Goal: Information Seeking & Learning: Stay updated

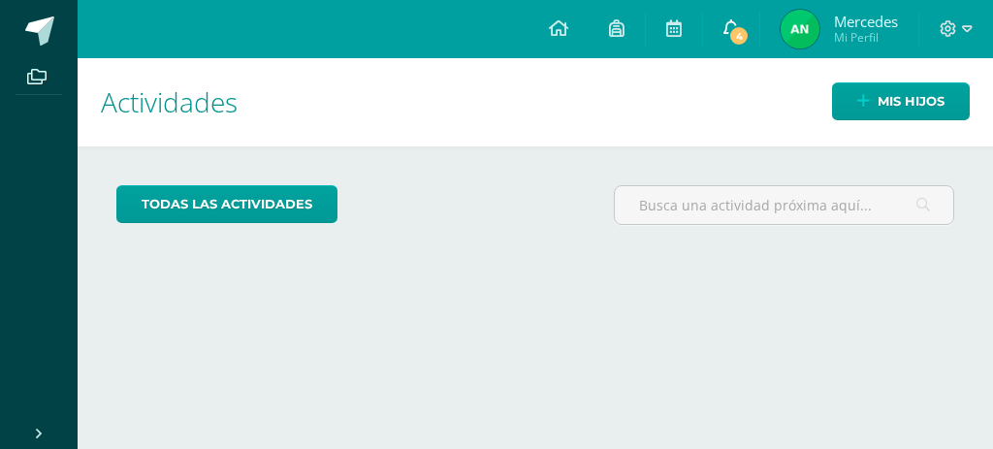
click at [740, 31] on span "4" at bounding box center [738, 35] width 21 height 21
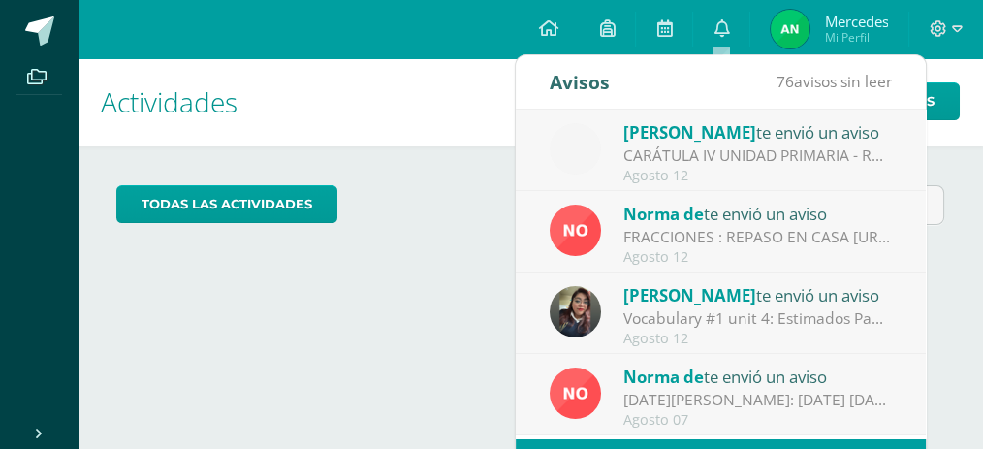
click at [702, 145] on div "CARÁTULA IV UNIDAD PRIMARIA - ROBÓTICA: Buenas tardes es un gusto saludarles, e…" at bounding box center [759, 156] width 270 height 22
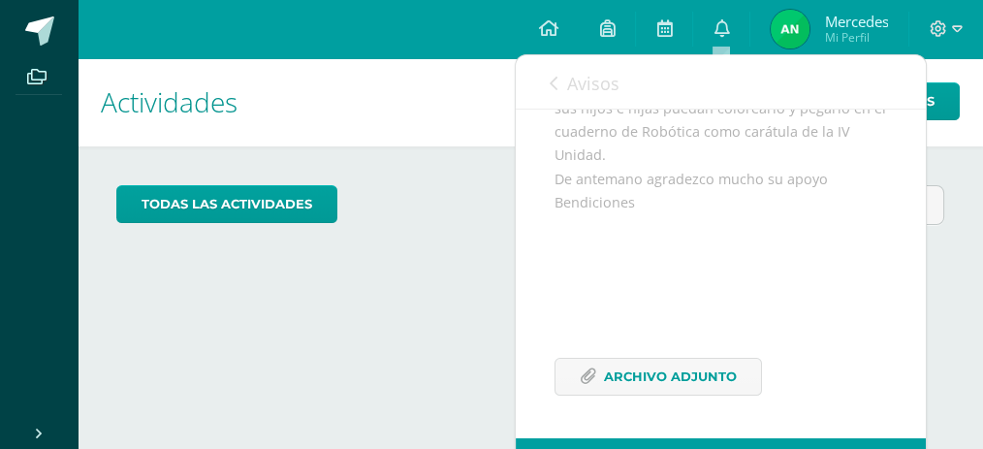
scroll to position [359, 0]
click at [630, 363] on span "Archivo Adjunto" at bounding box center [670, 377] width 133 height 36
click at [567, 88] on span "Avisos" at bounding box center [593, 83] width 52 height 23
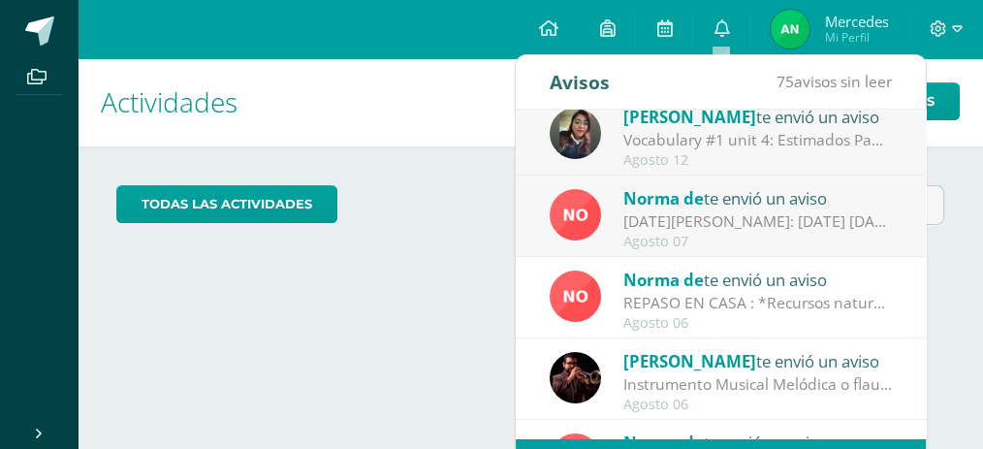
scroll to position [194, 0]
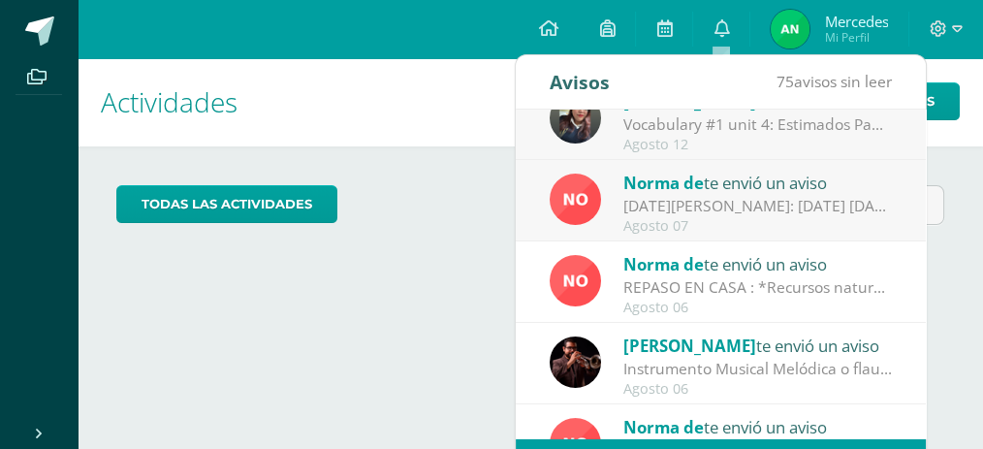
click at [632, 270] on span "Norma de" at bounding box center [664, 264] width 80 height 22
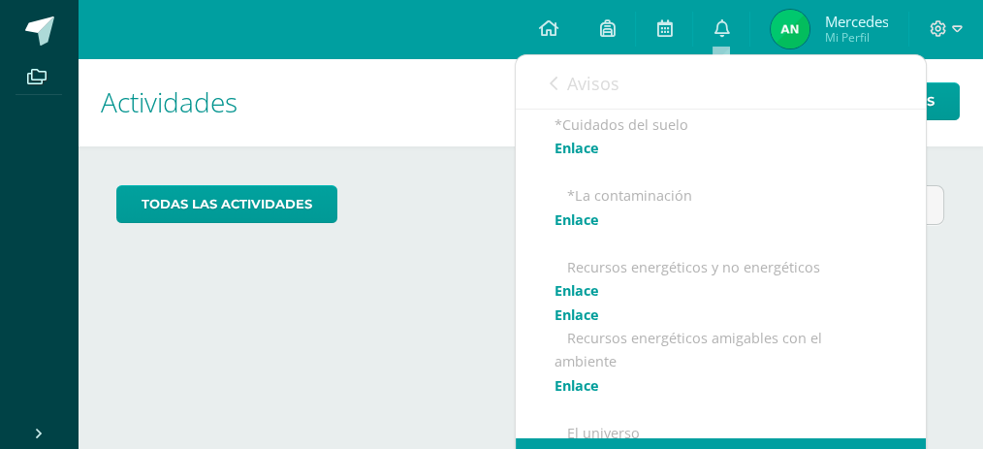
click at [518, 81] on div "Avisos 75 avisos sin leer Avisos" at bounding box center [721, 82] width 410 height 54
click at [574, 78] on span "Avisos" at bounding box center [593, 83] width 52 height 23
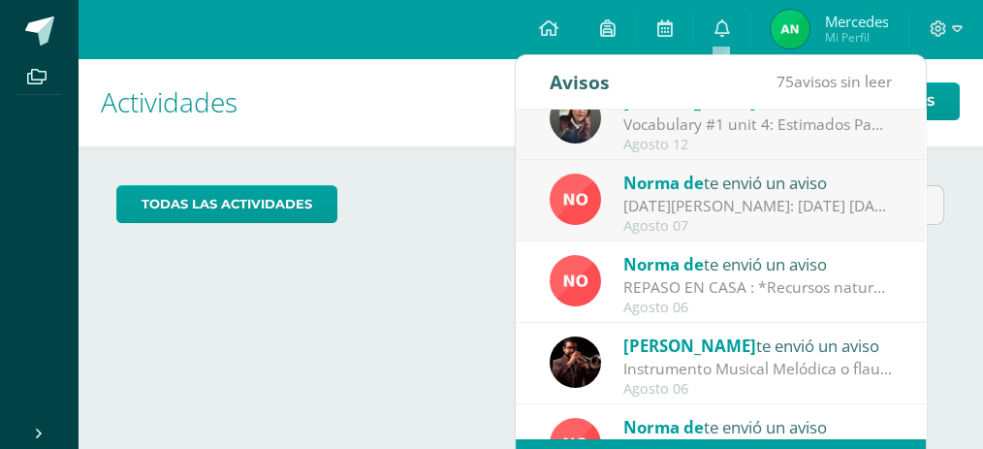
click at [684, 222] on div "Agosto 07" at bounding box center [759, 226] width 270 height 16
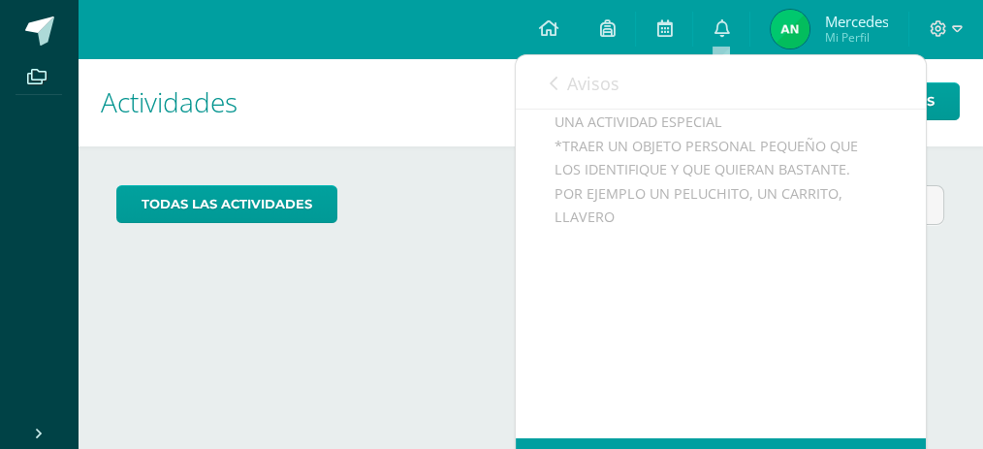
scroll to position [249, 0]
click at [574, 89] on span "Avisos" at bounding box center [593, 83] width 52 height 23
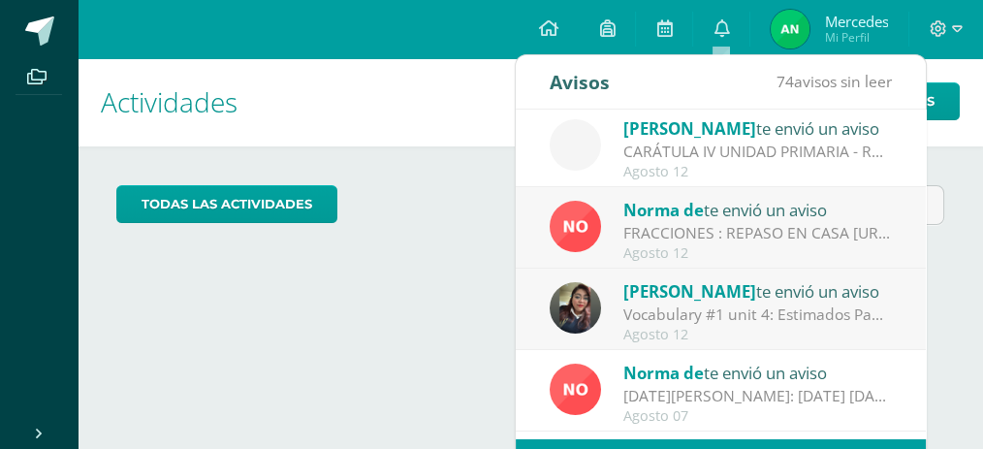
scroll to position [0, 0]
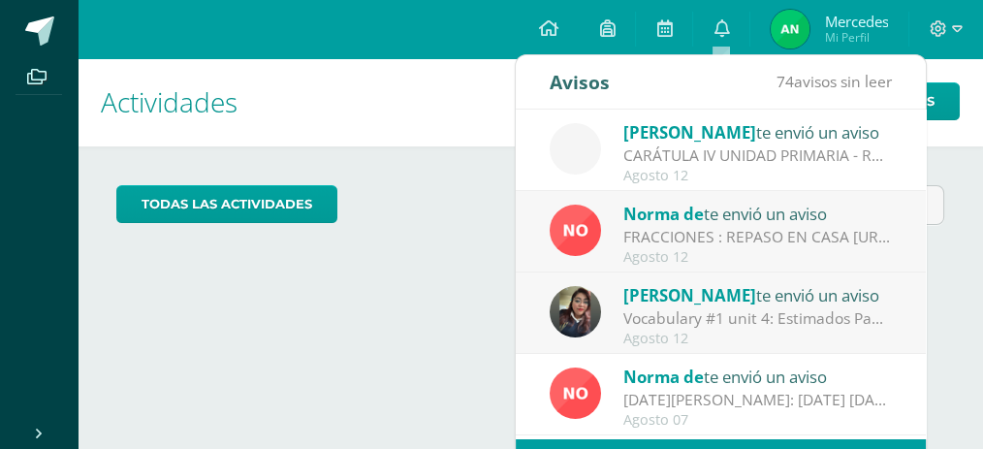
click at [661, 228] on div "FRACCIONES : REPASO EN CASA [URL][DOMAIN_NAME] [URL][DOMAIN_NAME]" at bounding box center [759, 237] width 270 height 22
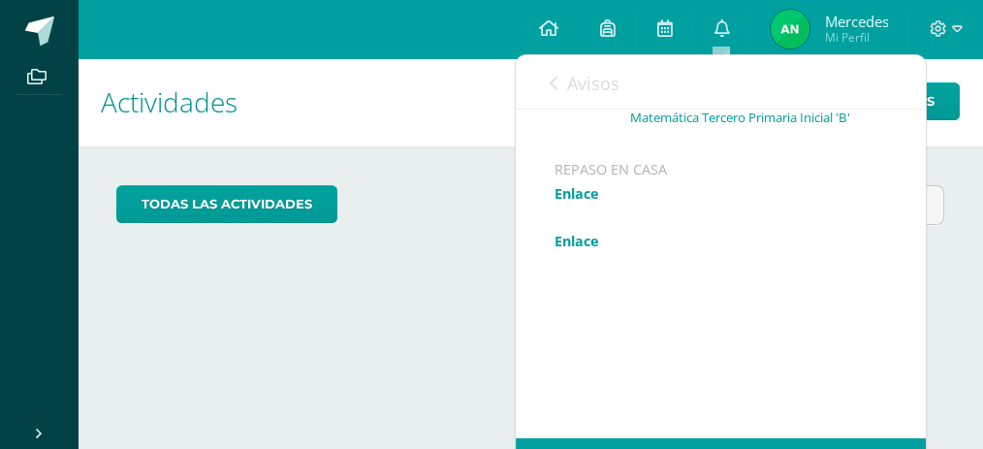
scroll to position [89, 0]
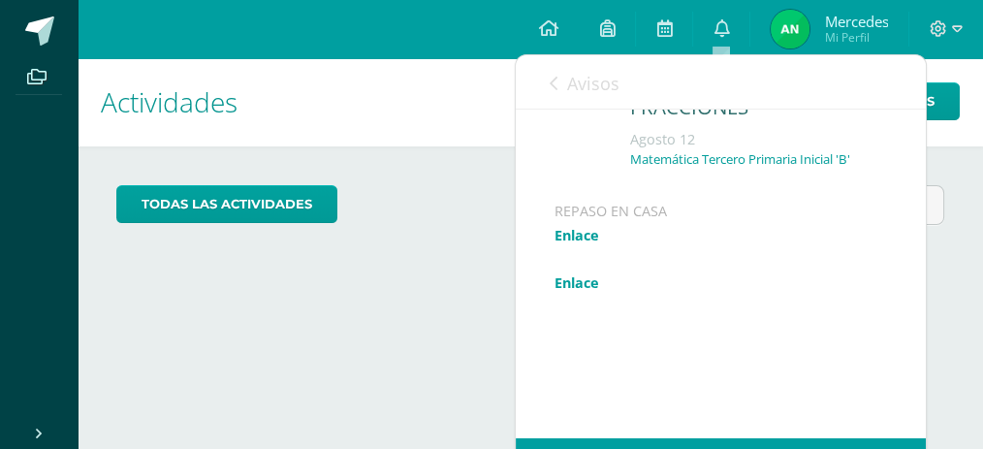
click at [580, 244] on link "Enlace" at bounding box center [577, 235] width 45 height 18
click at [585, 292] on link "Enlace" at bounding box center [577, 283] width 45 height 18
click at [580, 77] on span "Avisos" at bounding box center [593, 83] width 52 height 23
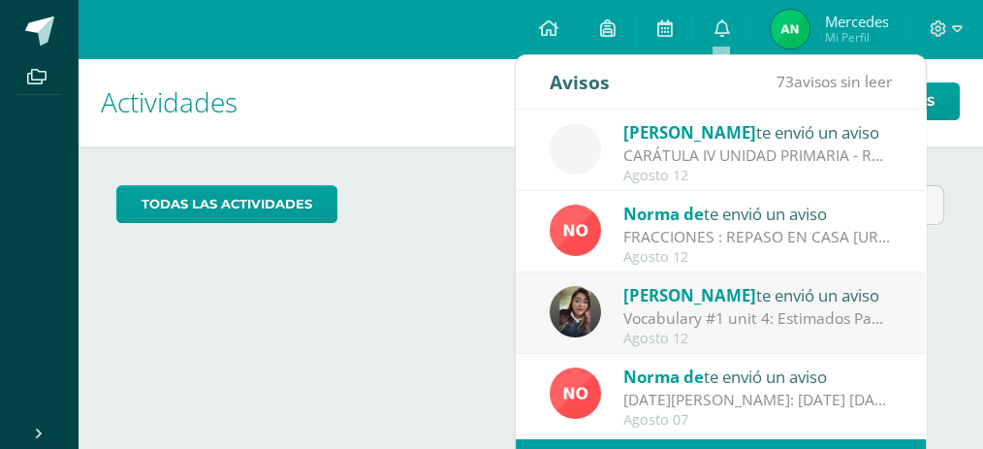
click at [660, 331] on div "Agosto 12" at bounding box center [759, 339] width 270 height 16
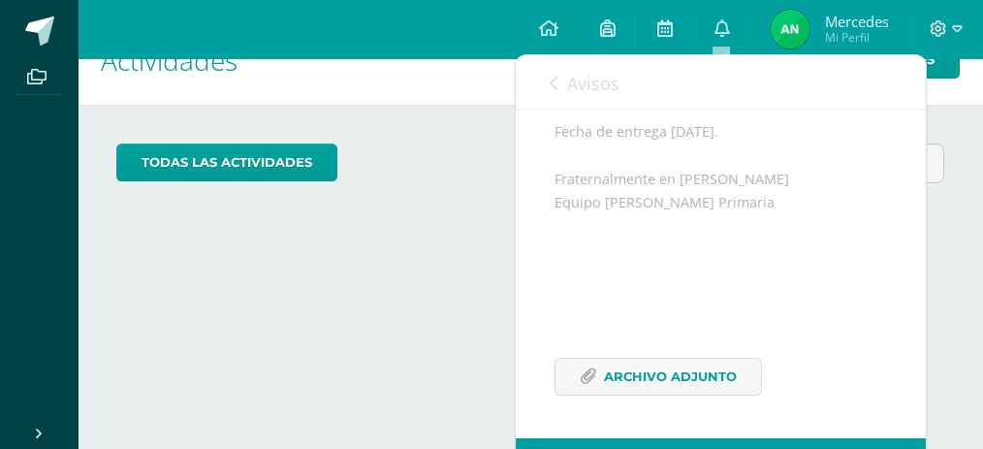
scroll to position [494, 0]
click at [644, 377] on span "Archivo Adjunto" at bounding box center [670, 377] width 133 height 36
